Goal: Navigation & Orientation: Find specific page/section

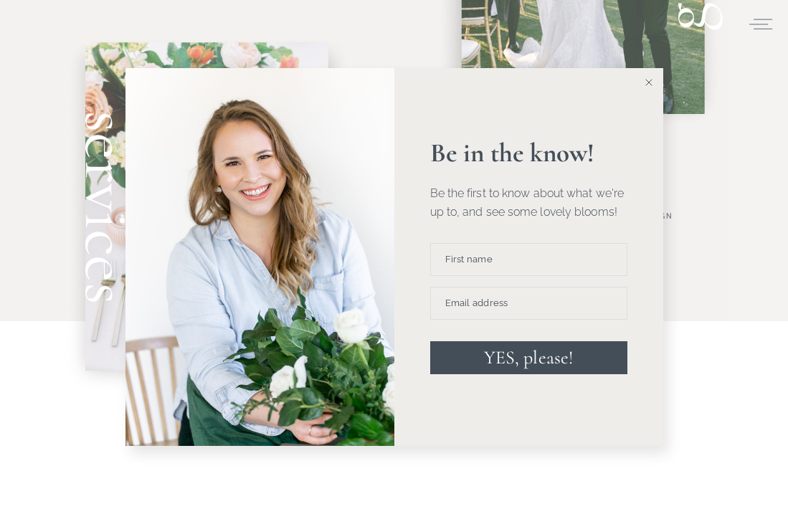
scroll to position [957, 0]
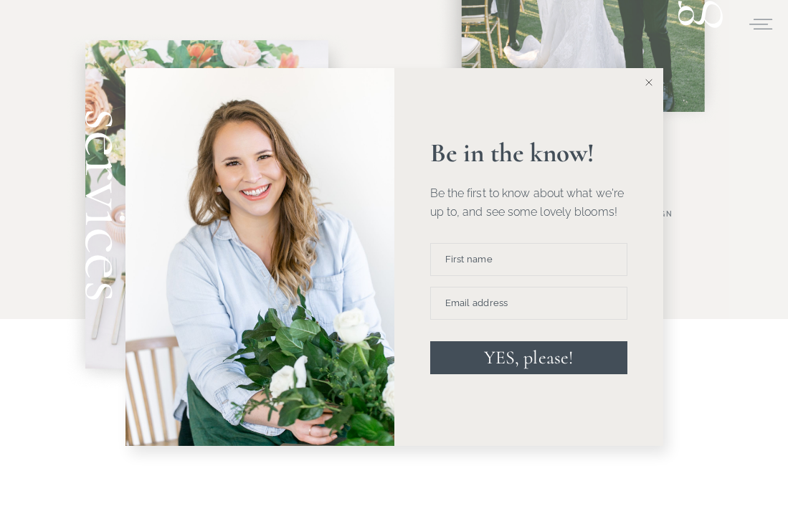
click at [648, 82] on icon at bounding box center [649, 82] width 7 height 7
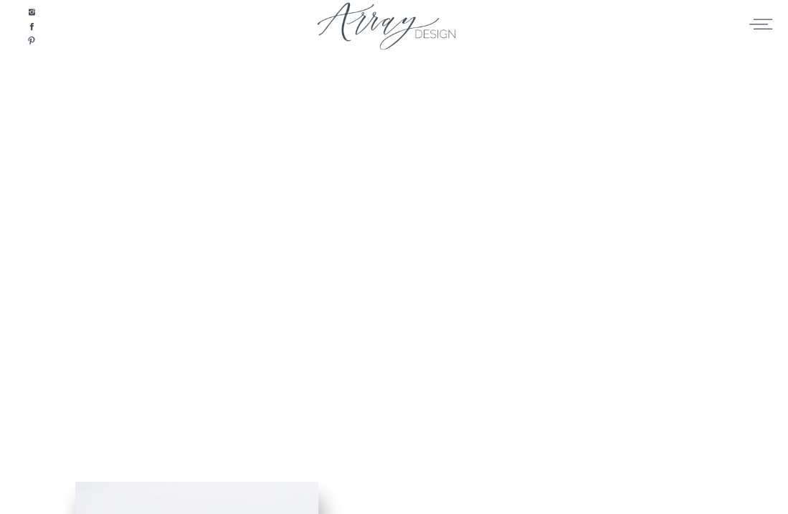
scroll to position [0, 0]
click at [759, 24] on icon at bounding box center [761, 24] width 23 height 11
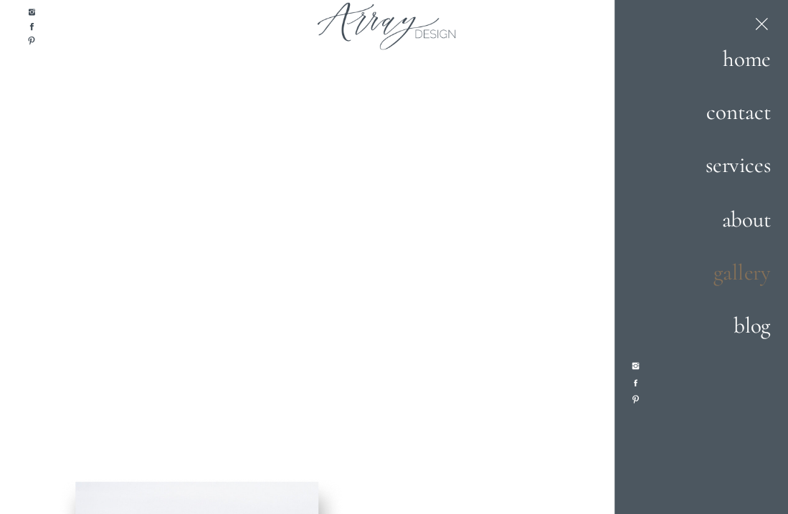
click at [745, 271] on h2 "gallery" at bounding box center [726, 272] width 90 height 35
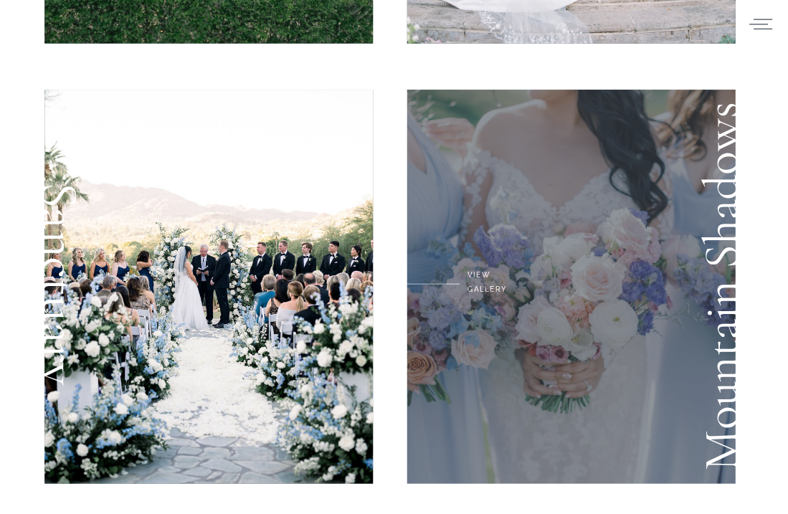
scroll to position [428, 0]
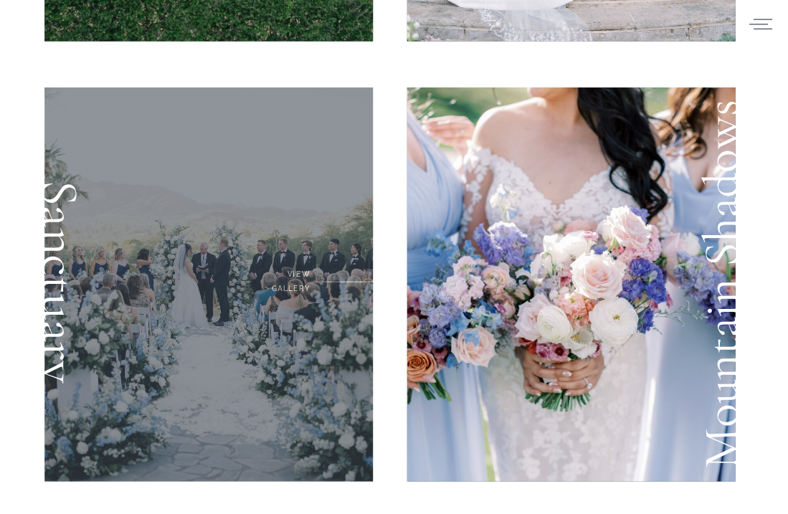
click at [205, 299] on div at bounding box center [208, 285] width 329 height 394
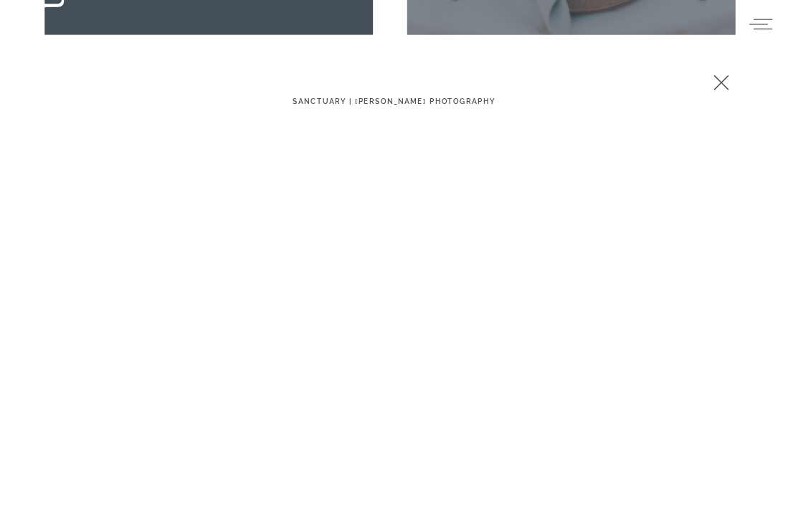
scroll to position [2681, 0]
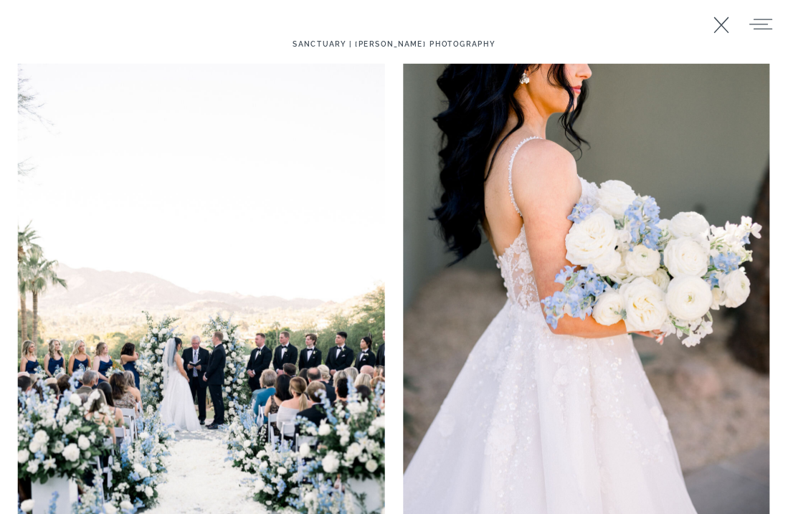
click at [237, 351] on img at bounding box center [201, 339] width 367 height 550
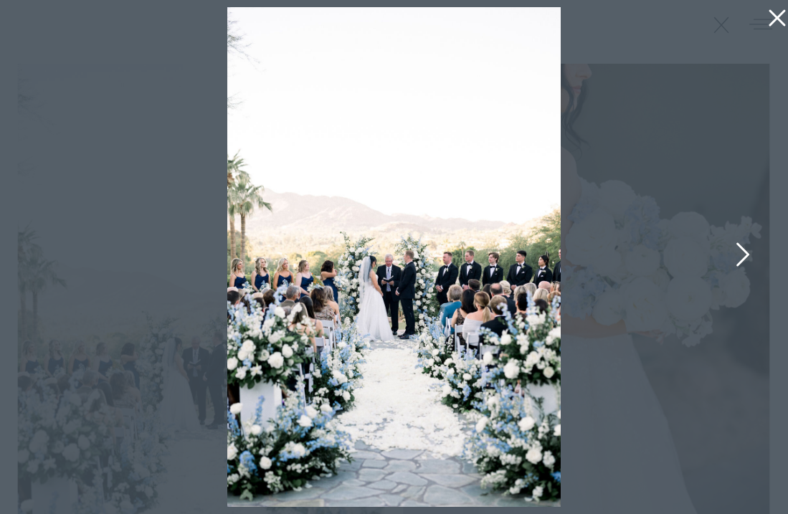
click at [745, 255] on icon at bounding box center [742, 258] width 36 height 43
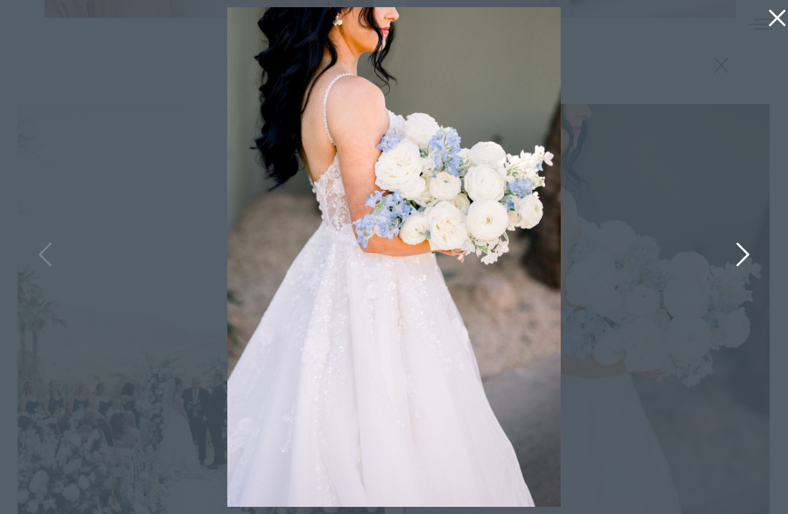
scroll to position [2661, 0]
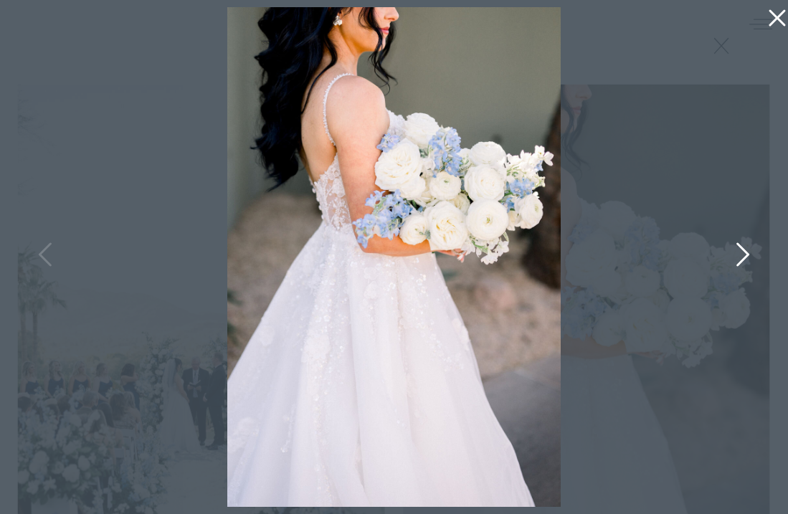
click at [744, 252] on icon at bounding box center [742, 258] width 36 height 43
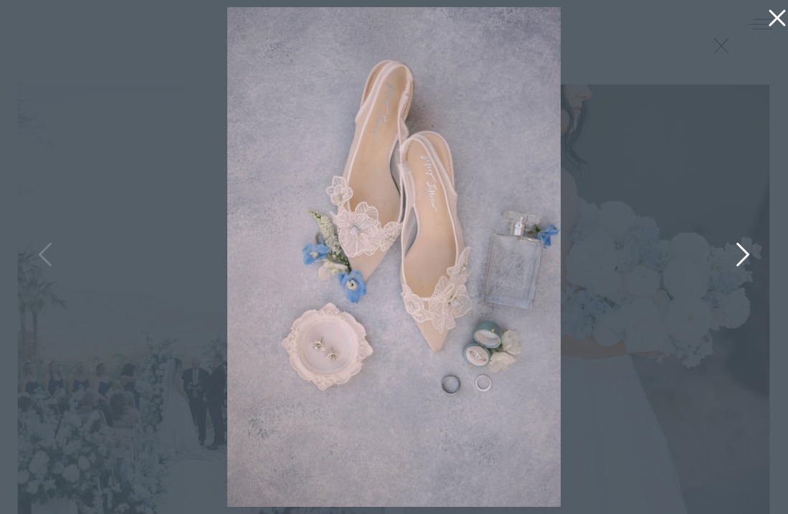
click at [745, 253] on icon at bounding box center [742, 258] width 36 height 43
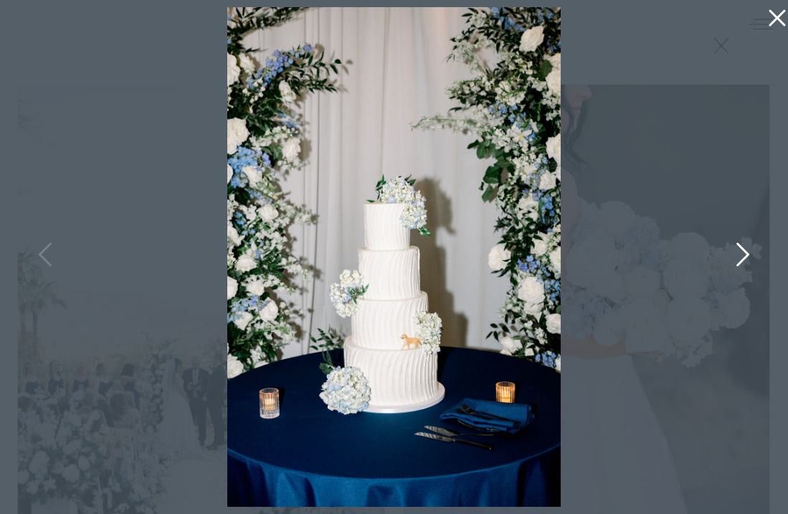
click at [745, 253] on icon at bounding box center [742, 258] width 36 height 43
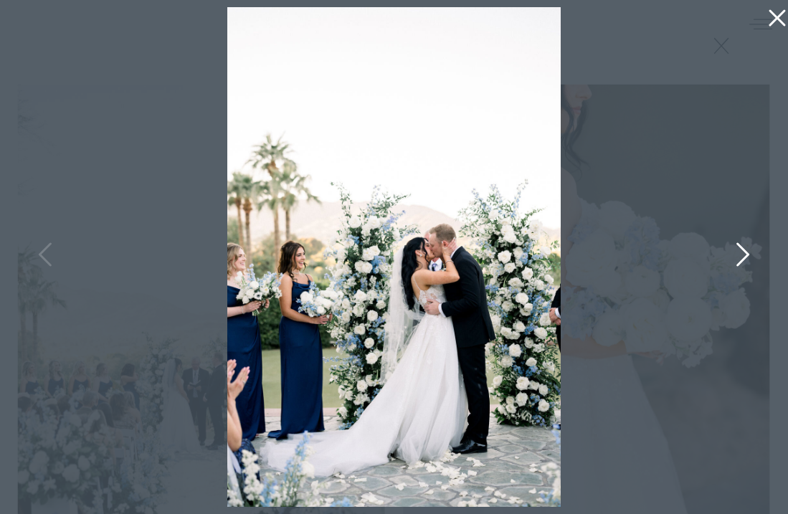
click at [745, 254] on icon at bounding box center [742, 258] width 36 height 43
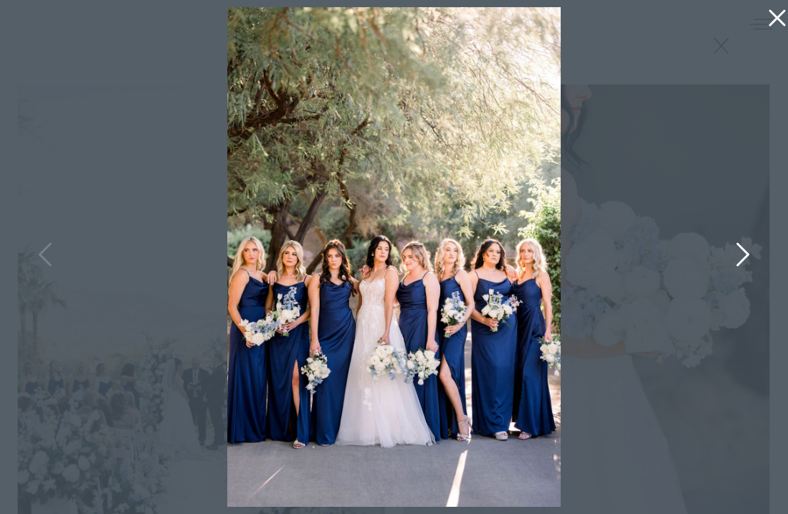
click at [745, 254] on icon at bounding box center [742, 258] width 36 height 43
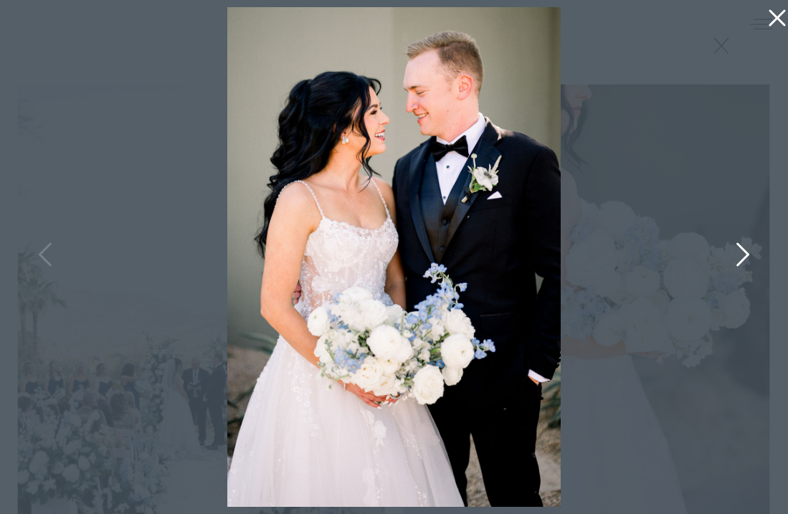
click at [745, 254] on icon at bounding box center [742, 258] width 36 height 43
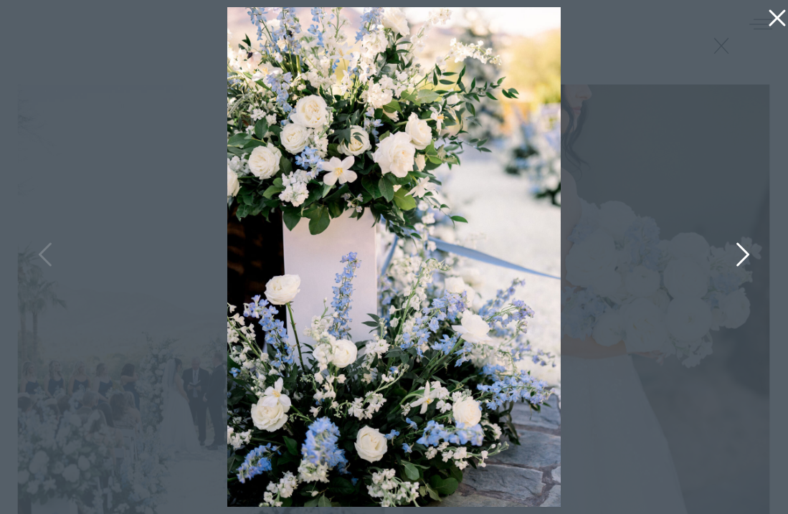
click at [745, 254] on icon at bounding box center [742, 258] width 36 height 43
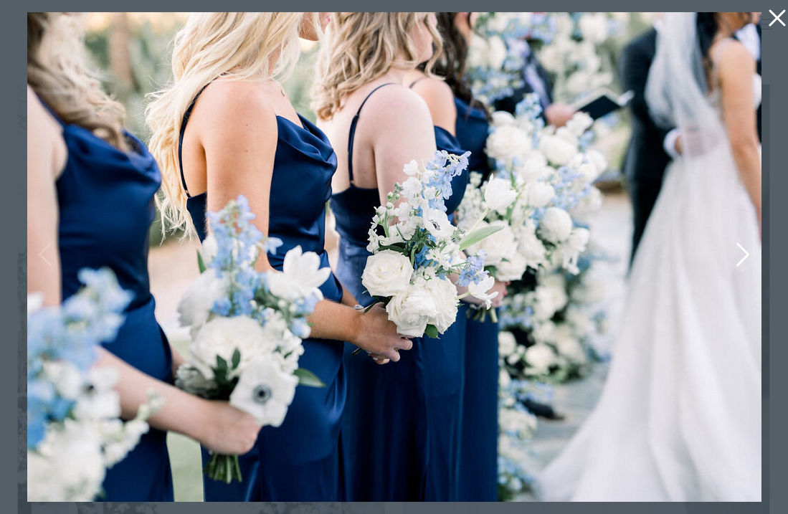
click at [745, 254] on icon at bounding box center [742, 258] width 36 height 43
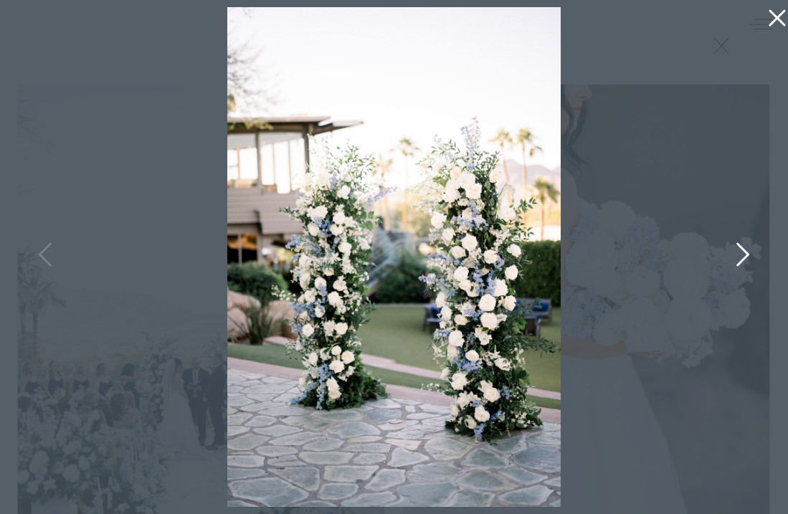
click at [745, 254] on icon at bounding box center [742, 258] width 36 height 43
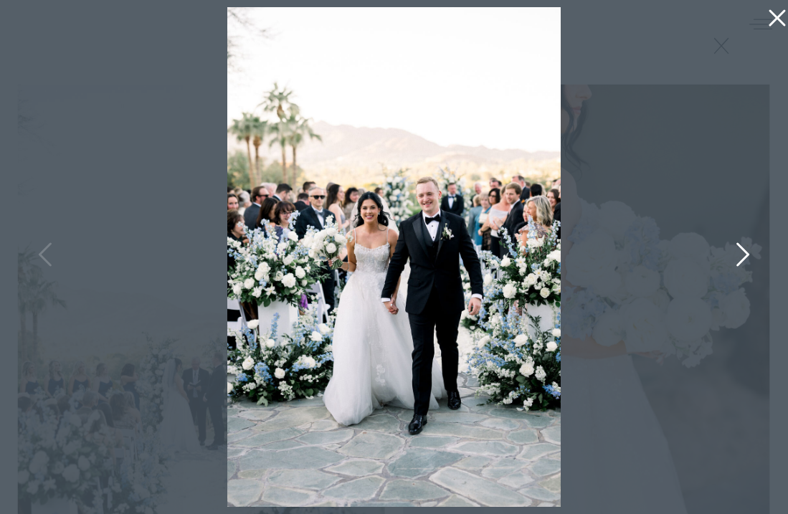
click at [745, 254] on icon at bounding box center [742, 258] width 36 height 43
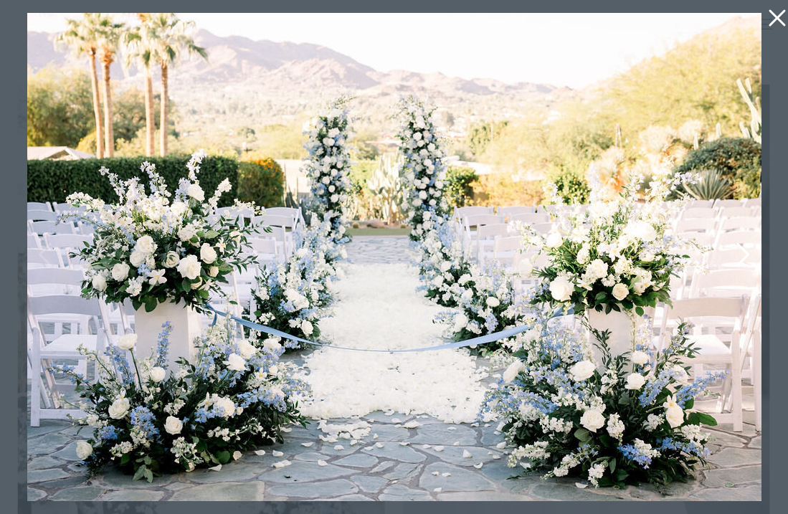
click at [747, 255] on icon at bounding box center [743, 254] width 13 height 24
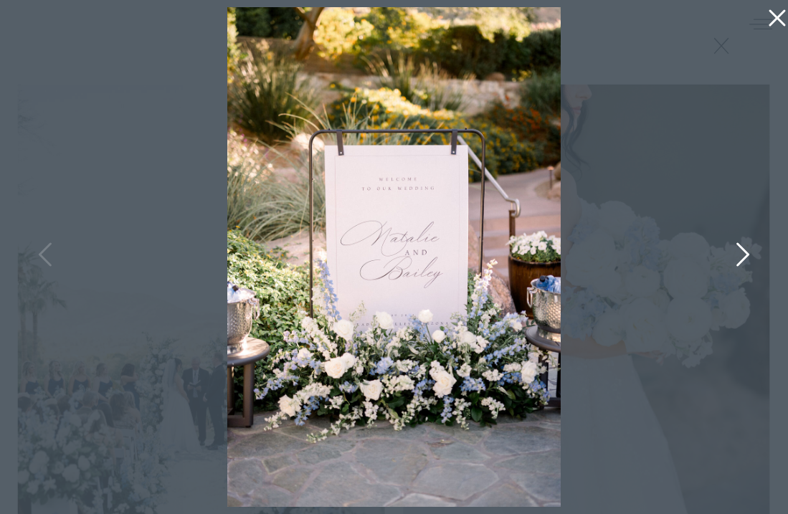
click at [747, 255] on icon at bounding box center [743, 254] width 13 height 24
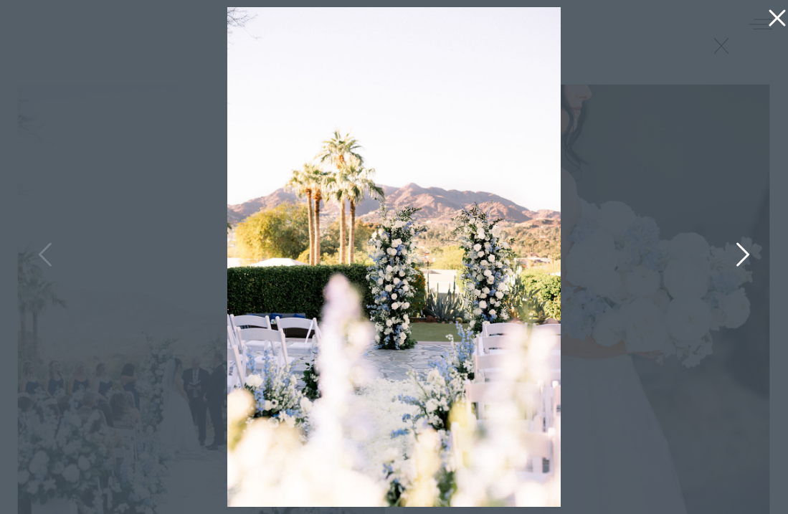
click at [747, 255] on icon at bounding box center [743, 254] width 13 height 24
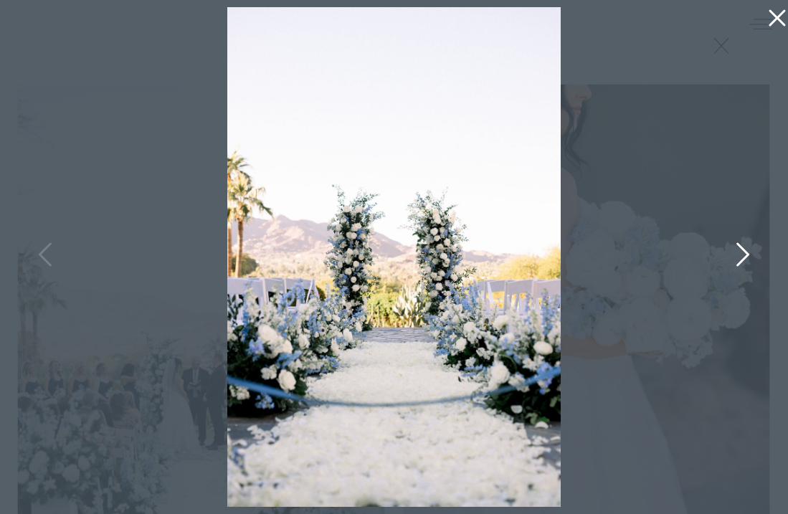
click at [747, 255] on icon at bounding box center [743, 254] width 13 height 24
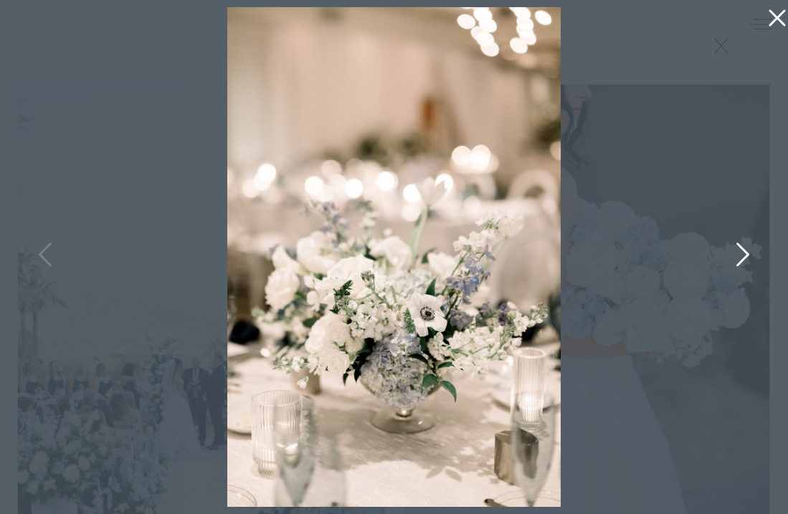
click at [743, 256] on icon at bounding box center [742, 258] width 36 height 43
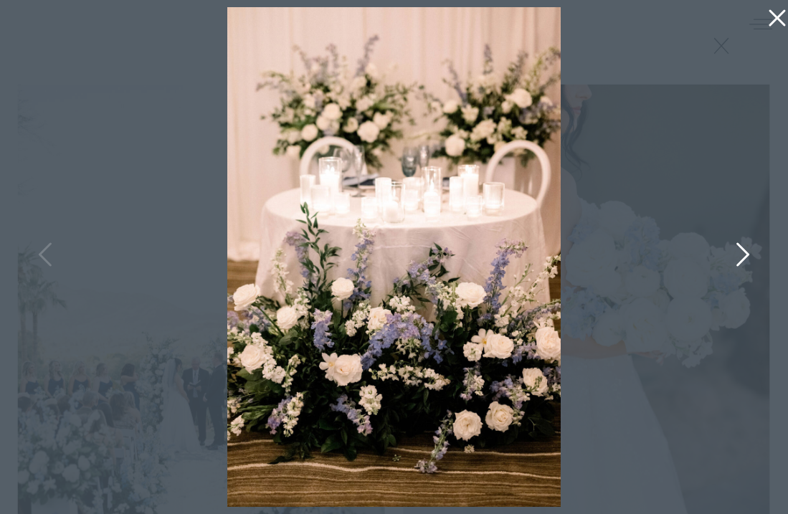
click at [743, 256] on icon at bounding box center [742, 258] width 36 height 43
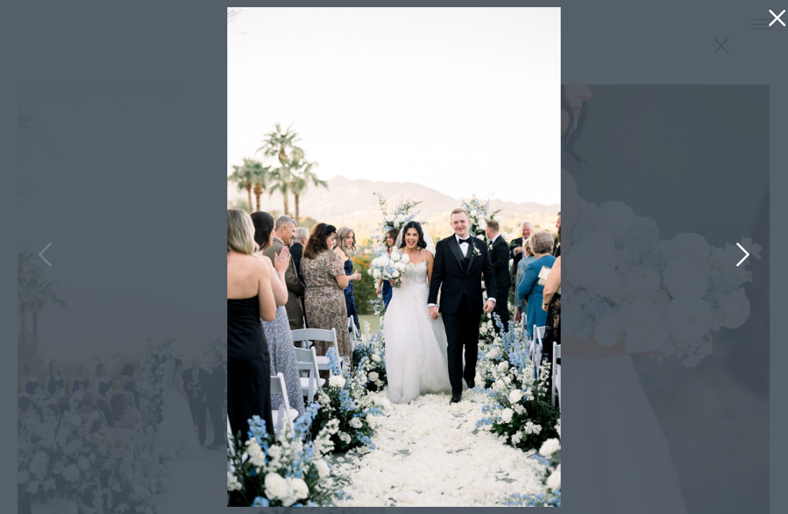
click at [743, 256] on icon at bounding box center [742, 258] width 36 height 43
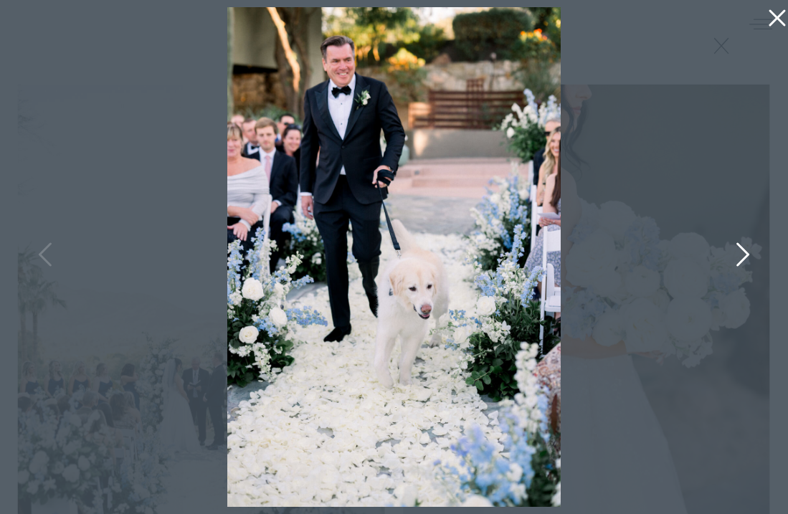
click at [743, 256] on icon at bounding box center [742, 258] width 36 height 43
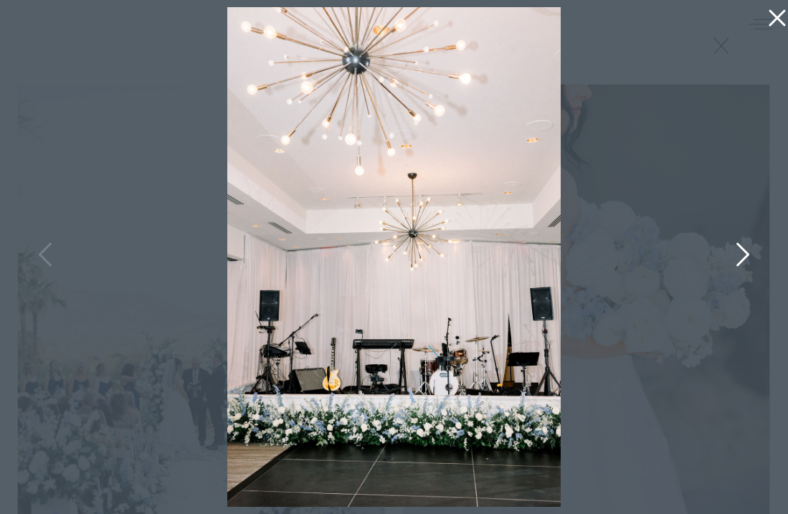
click at [747, 246] on icon at bounding box center [742, 258] width 36 height 43
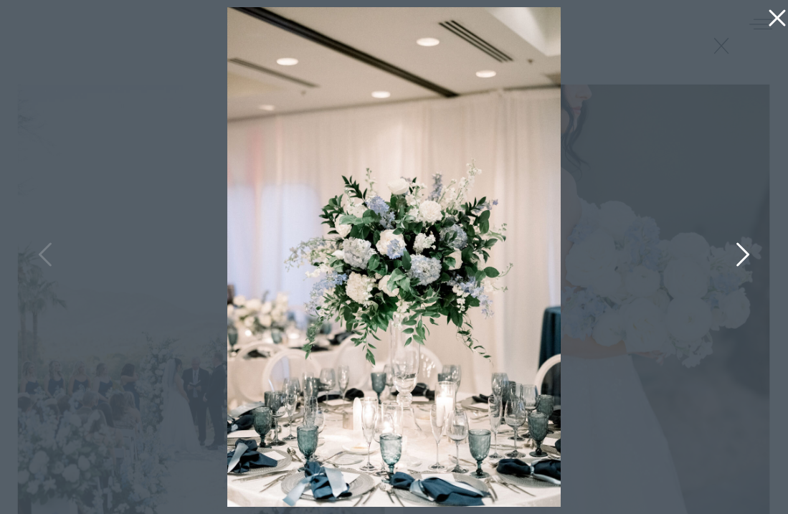
click at [747, 246] on icon at bounding box center [742, 258] width 36 height 43
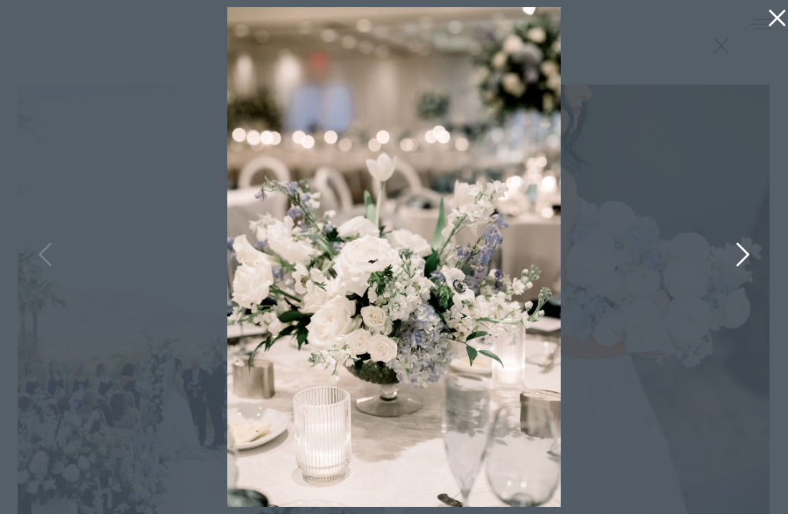
click at [747, 246] on icon at bounding box center [742, 258] width 36 height 43
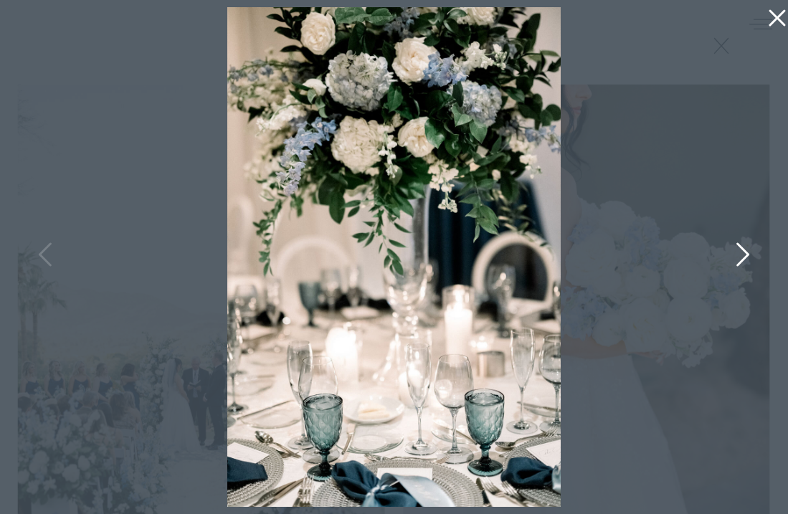
click at [747, 246] on icon at bounding box center [742, 258] width 36 height 43
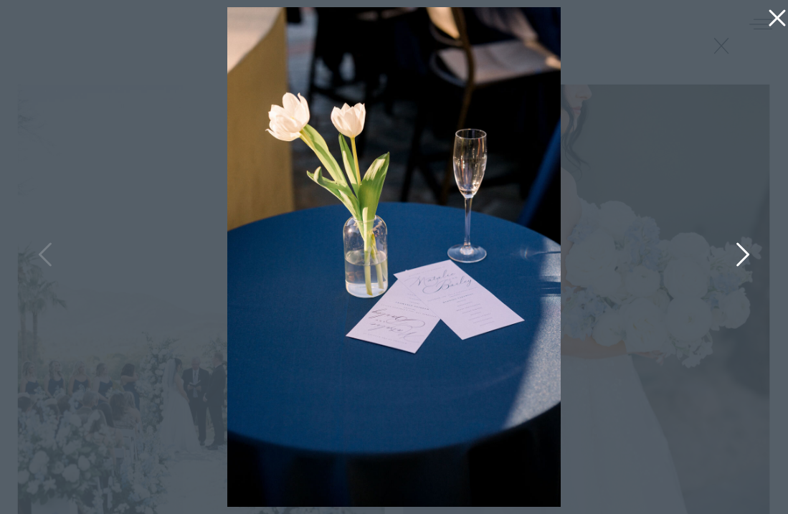
click at [747, 246] on icon at bounding box center [742, 258] width 36 height 43
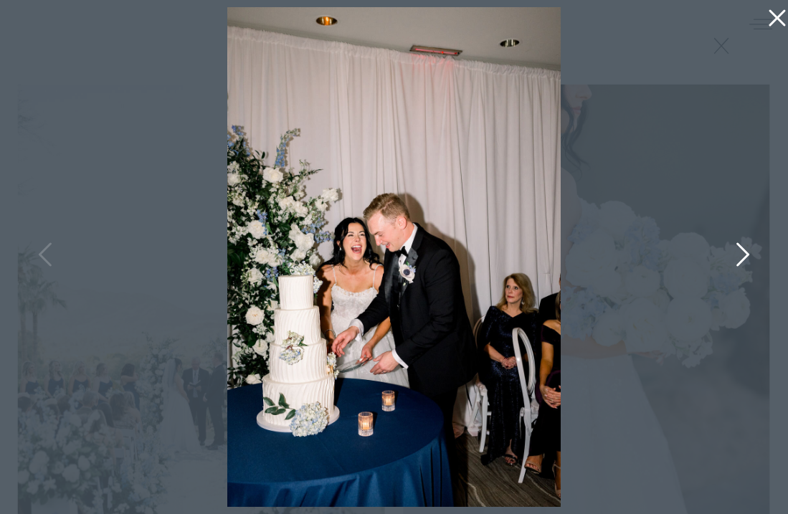
click at [742, 247] on icon at bounding box center [743, 254] width 13 height 24
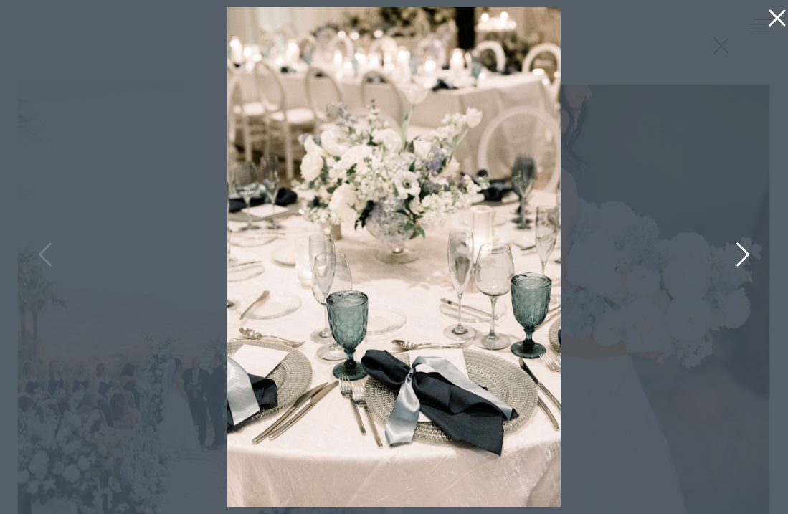
click at [742, 247] on icon at bounding box center [743, 254] width 13 height 24
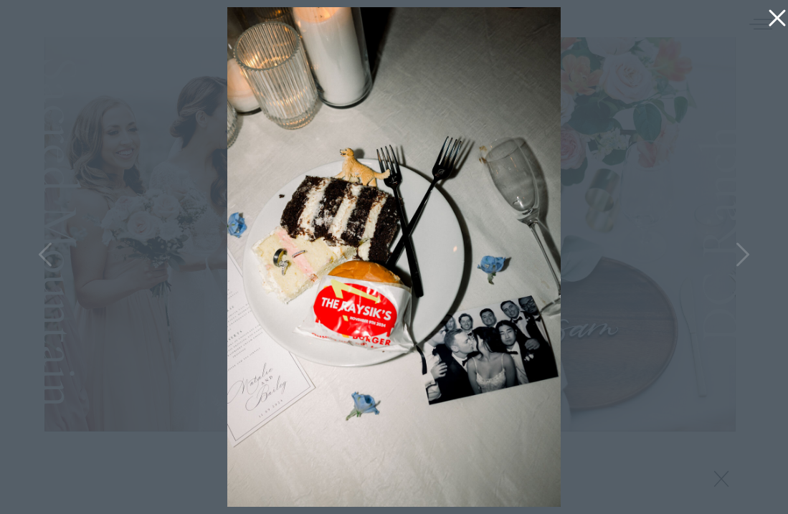
scroll to position [2188, 0]
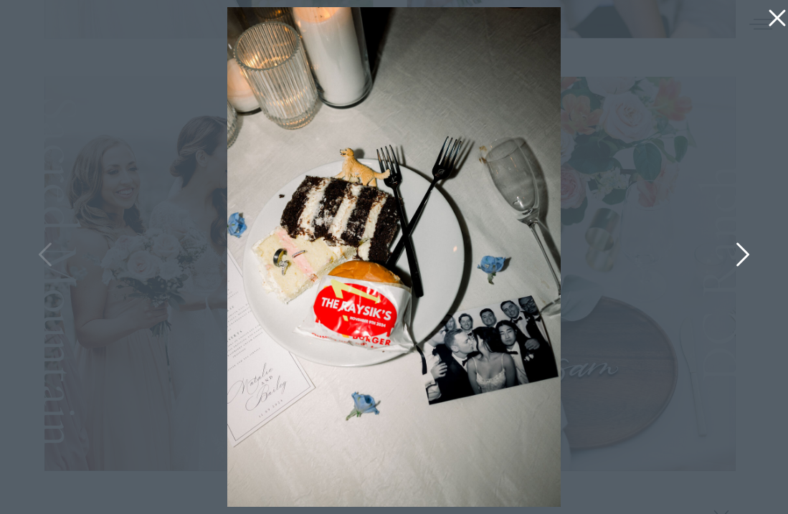
click at [741, 257] on icon at bounding box center [742, 258] width 36 height 43
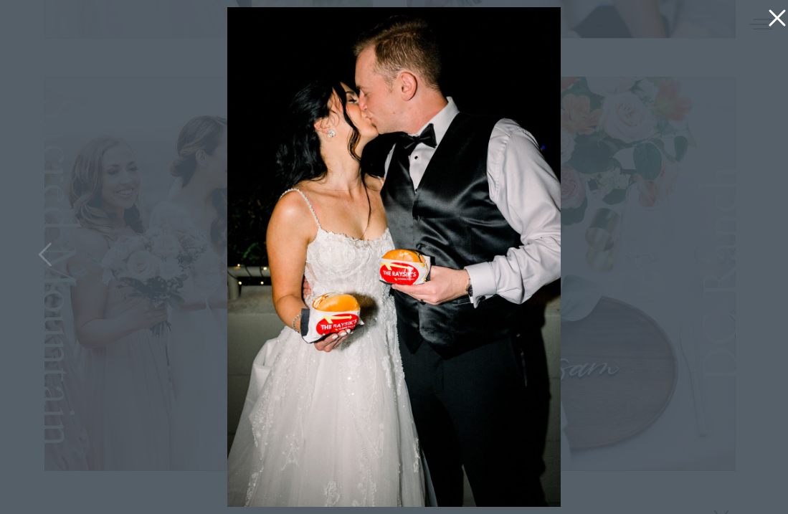
click at [741, 257] on div at bounding box center [394, 257] width 788 height 514
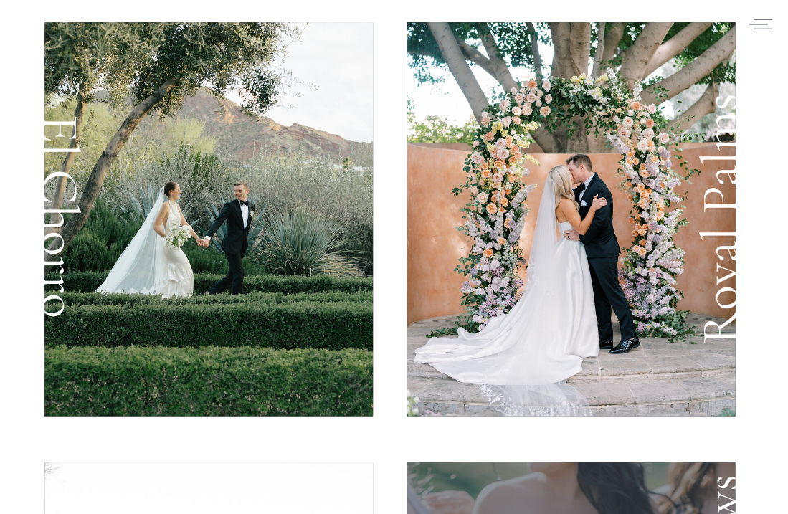
scroll to position [50, 0]
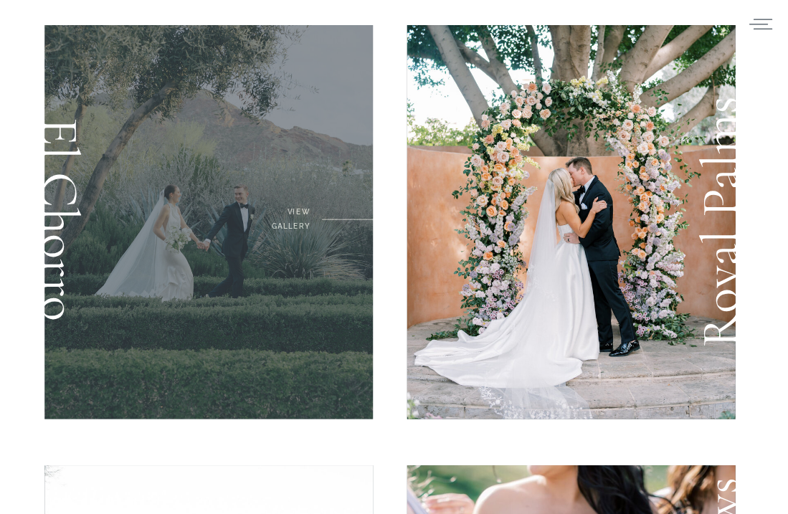
click at [322, 243] on div at bounding box center [208, 222] width 329 height 394
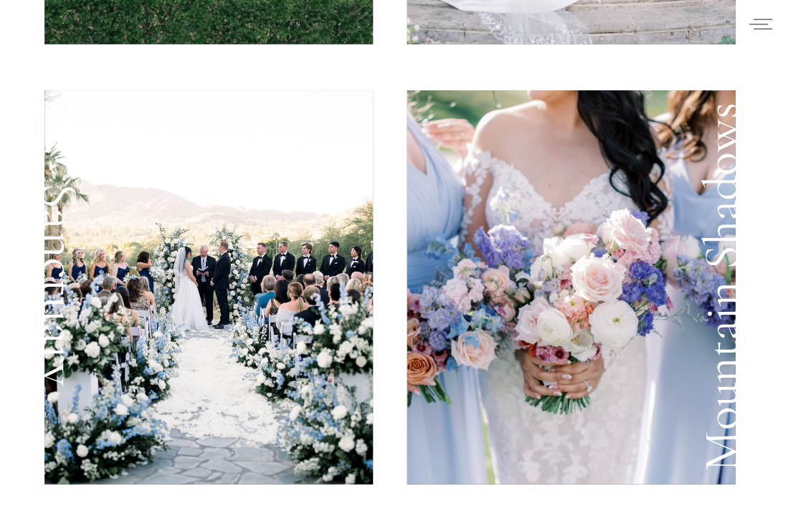
scroll to position [422, 0]
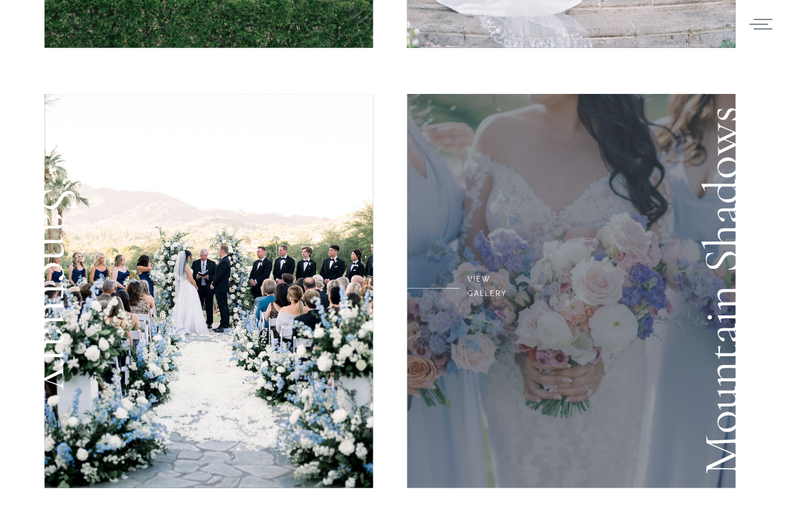
click at [552, 358] on div at bounding box center [571, 291] width 329 height 394
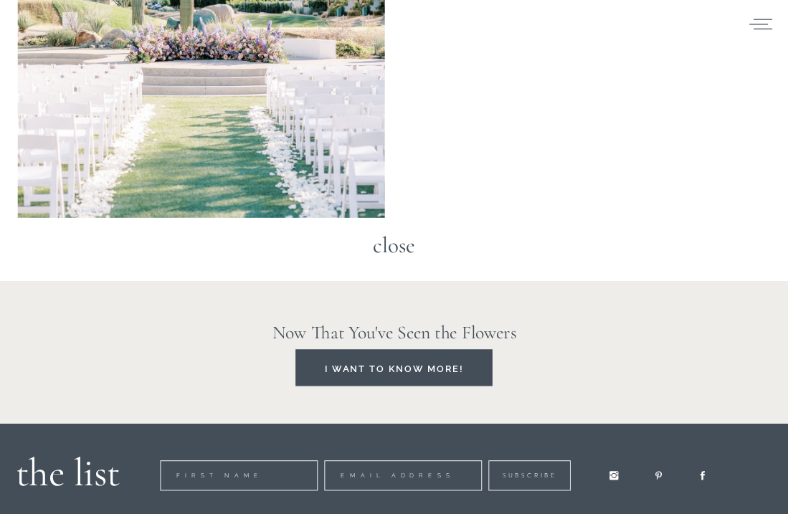
scroll to position [22113, 0]
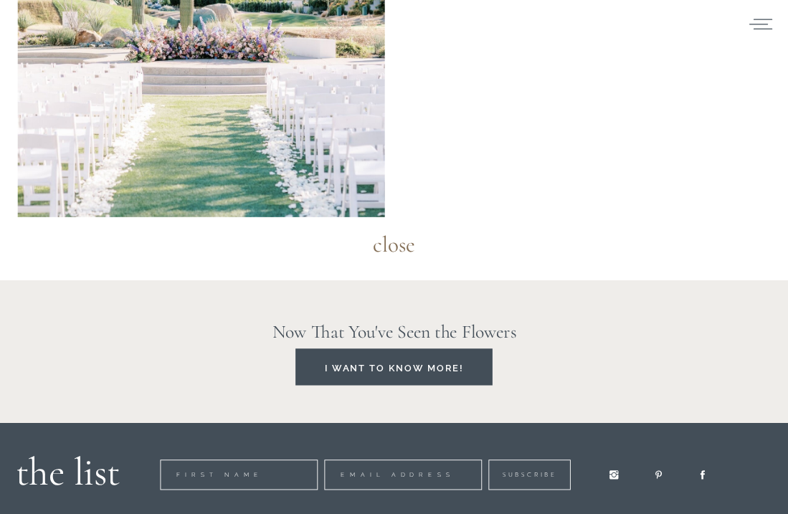
click at [397, 255] on h3 "close" at bounding box center [394, 246] width 67 height 35
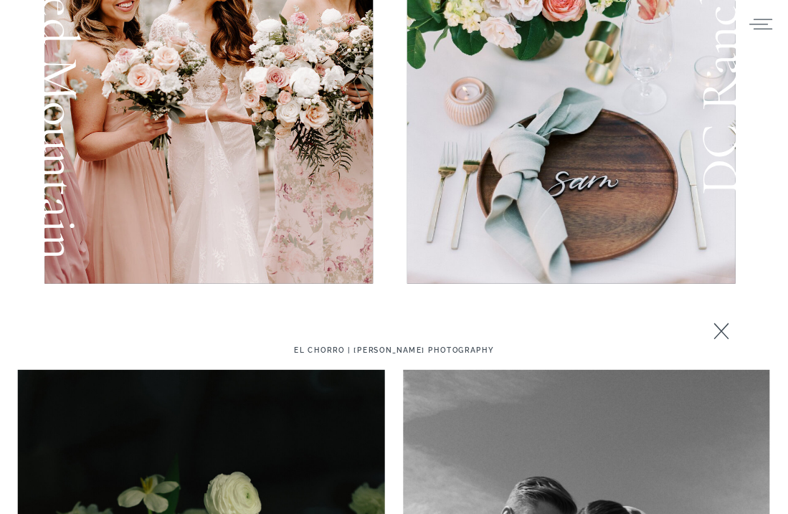
scroll to position [2242, 0]
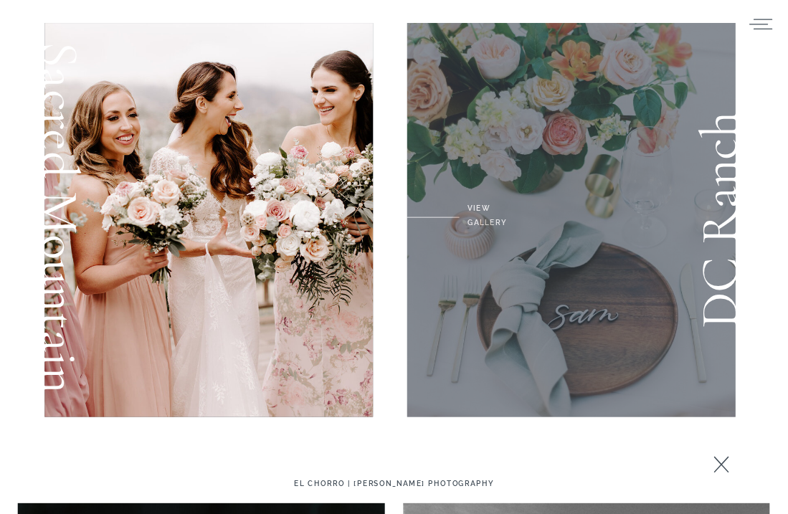
click at [623, 230] on div at bounding box center [571, 220] width 329 height 394
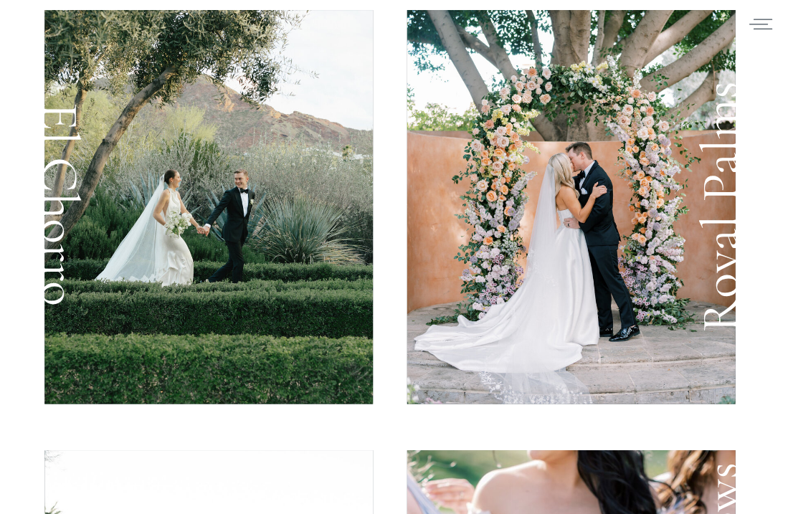
scroll to position [67, 0]
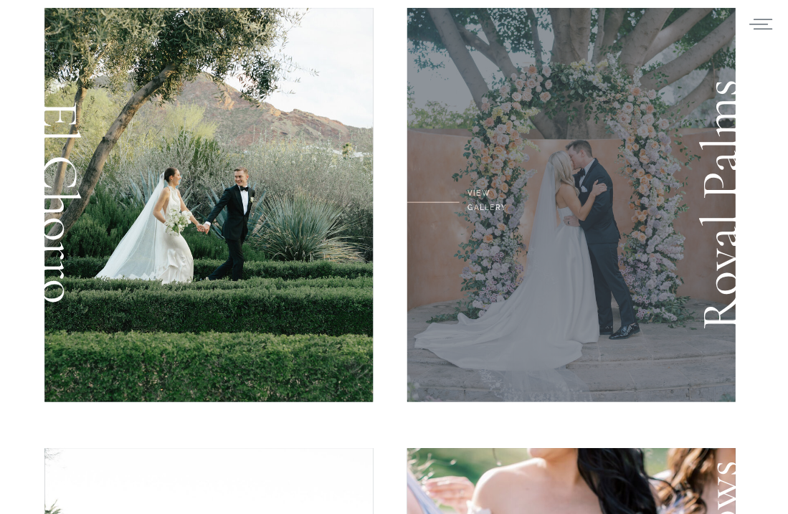
click at [488, 232] on div at bounding box center [571, 205] width 329 height 394
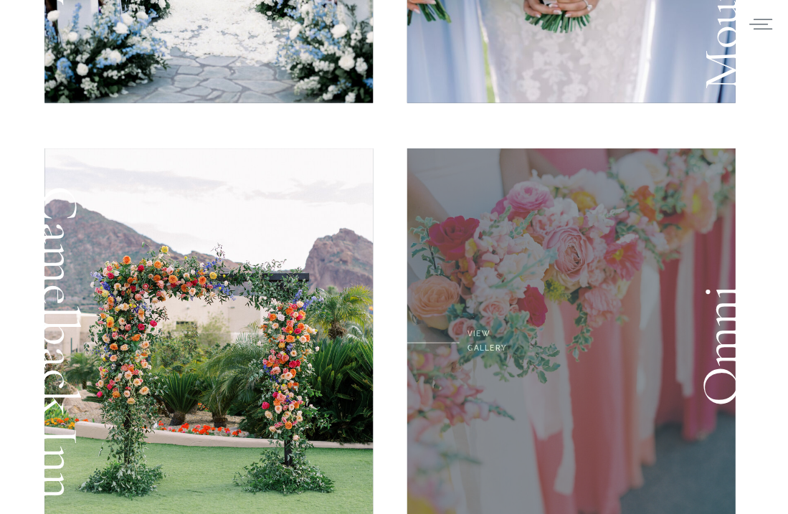
scroll to position [835, 0]
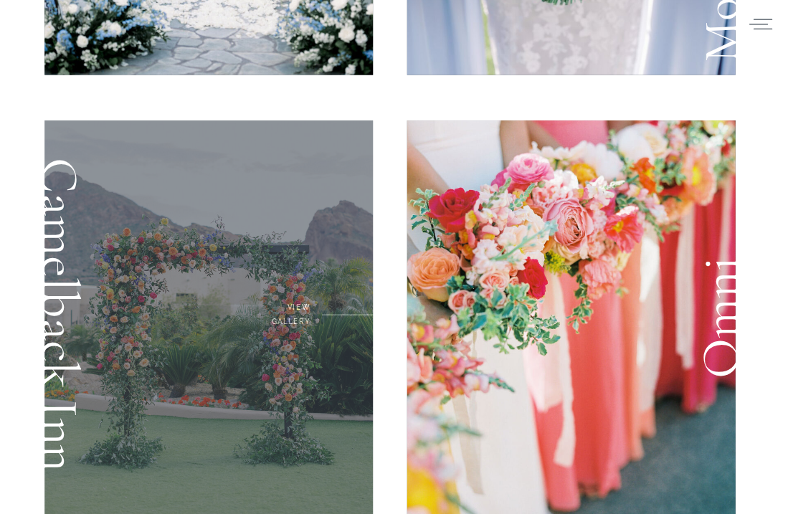
click at [281, 347] on div at bounding box center [208, 318] width 329 height 394
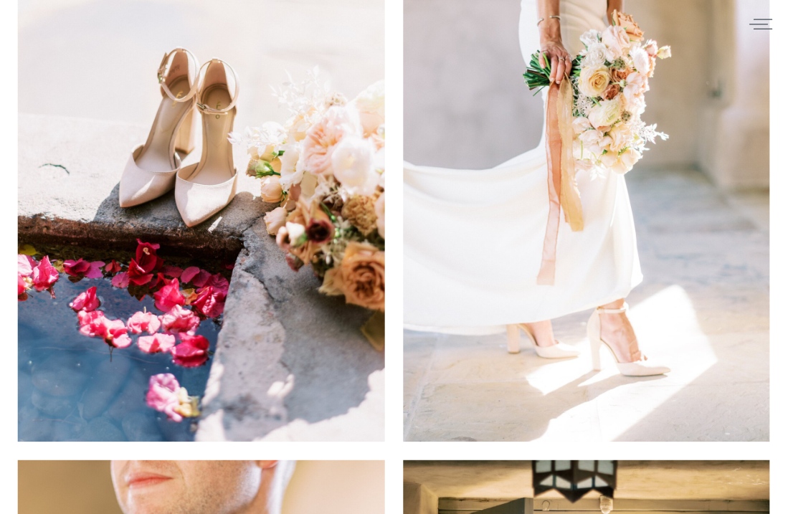
scroll to position [27595, 0]
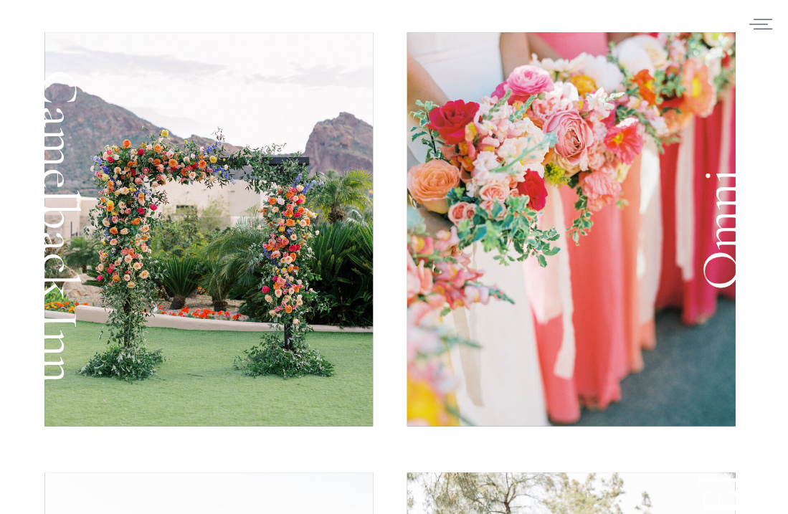
scroll to position [926, 0]
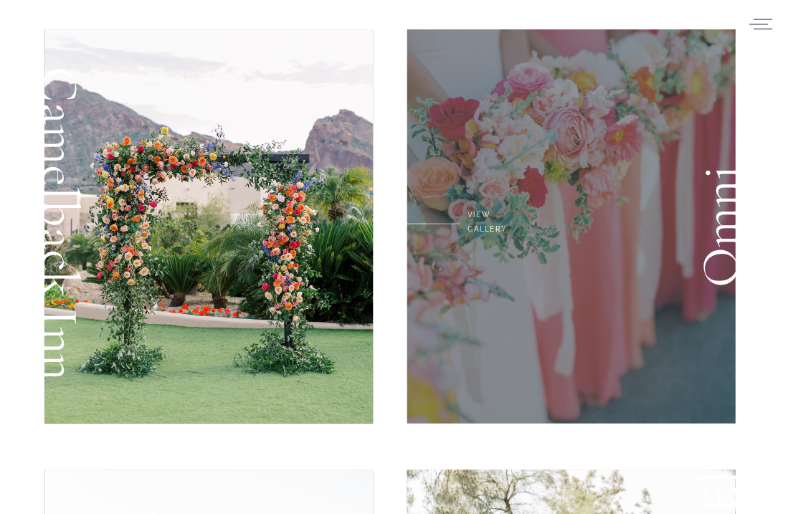
click at [529, 200] on div at bounding box center [571, 227] width 329 height 394
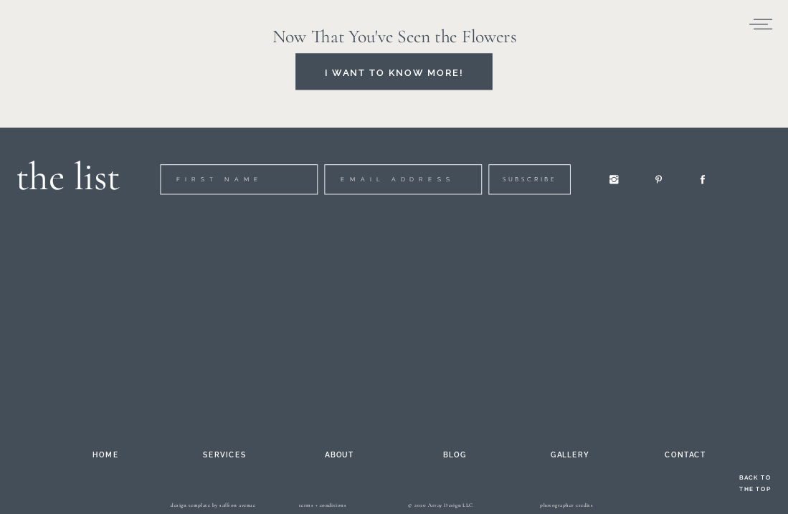
scroll to position [40891, 0]
